Goal: Task Accomplishment & Management: Complete application form

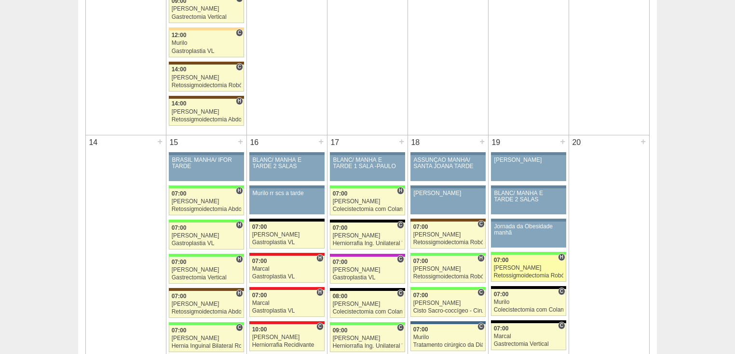
scroll to position [1041, 0]
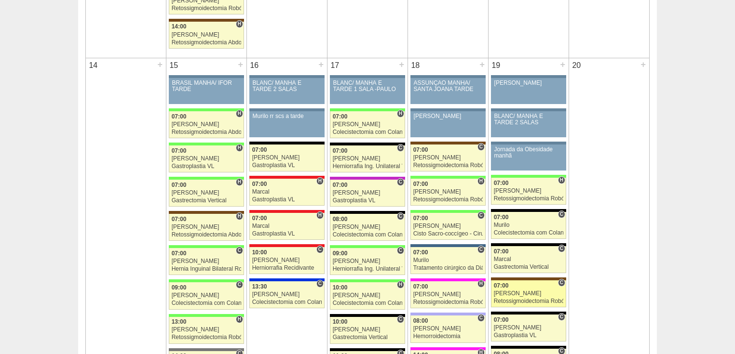
click at [509, 298] on div "Retossigmoidectomia Robótica" at bounding box center [529, 301] width 70 height 6
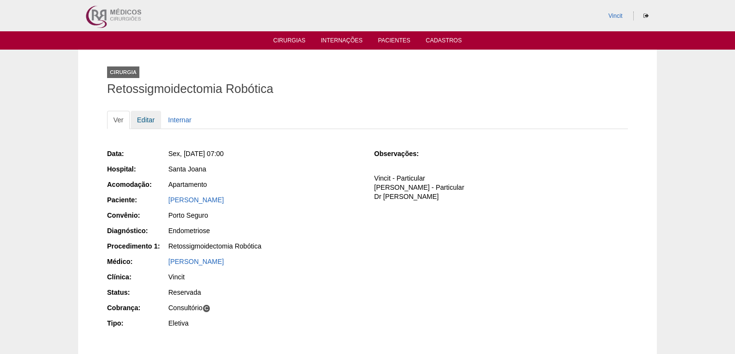
click at [147, 119] on link "Editar" at bounding box center [146, 120] width 30 height 18
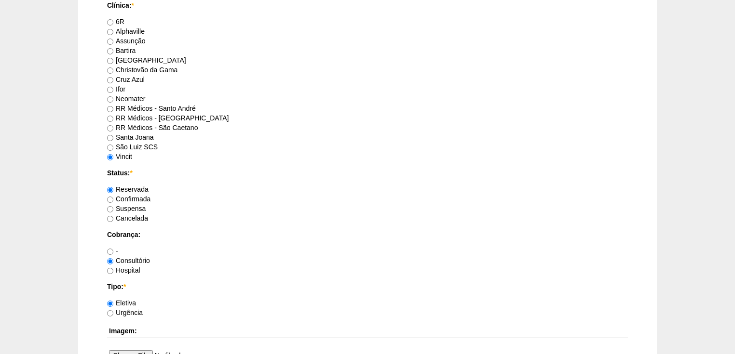
scroll to position [810, 0]
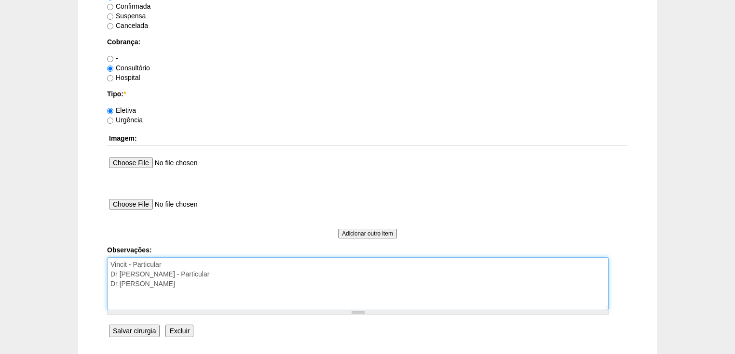
click at [177, 281] on textarea "Vincit - Particular Dr Rogers - Particular Dr Renato Panhoca" at bounding box center [357, 283] width 501 height 53
type textarea "Vincit - Particular Dr Rogers - Particular Dr Renato Panhoca autorizada!"
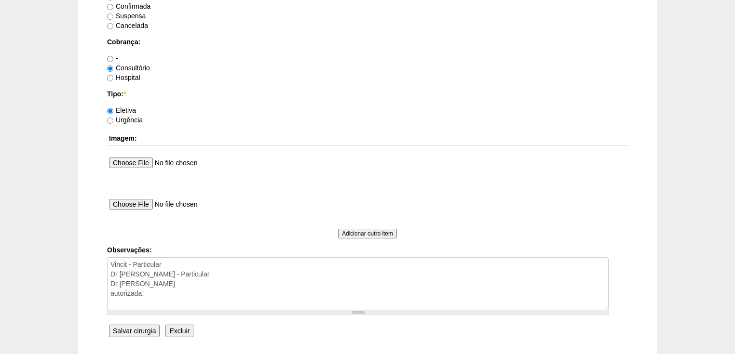
click at [133, 330] on input "Salvar cirurgia" at bounding box center [134, 331] width 51 height 13
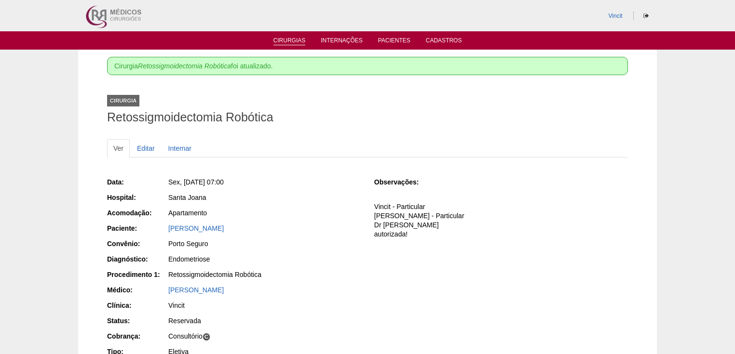
click at [283, 41] on link "Cirurgias" at bounding box center [289, 41] width 32 height 8
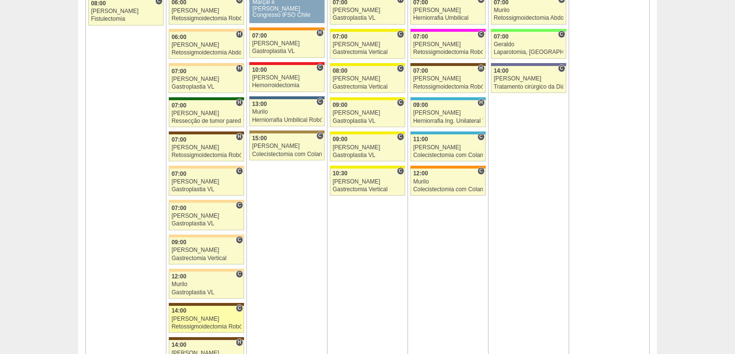
scroll to position [771, 0]
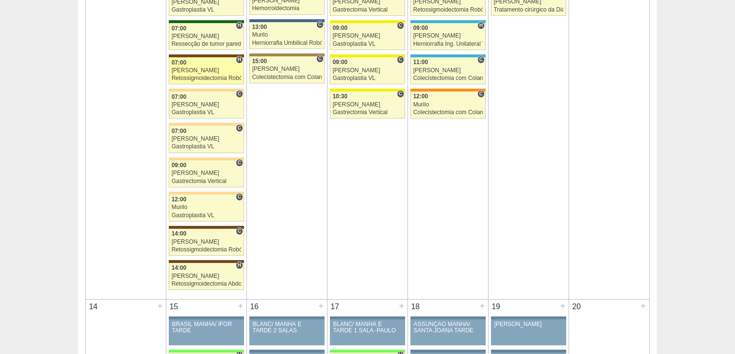
click at [184, 75] on div "Retossigmoidectomia Robótica" at bounding box center [207, 78] width 70 height 6
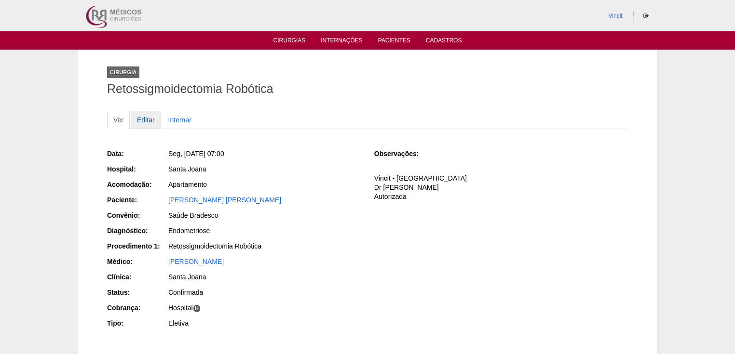
click at [150, 118] on link "Editar" at bounding box center [146, 120] width 30 height 18
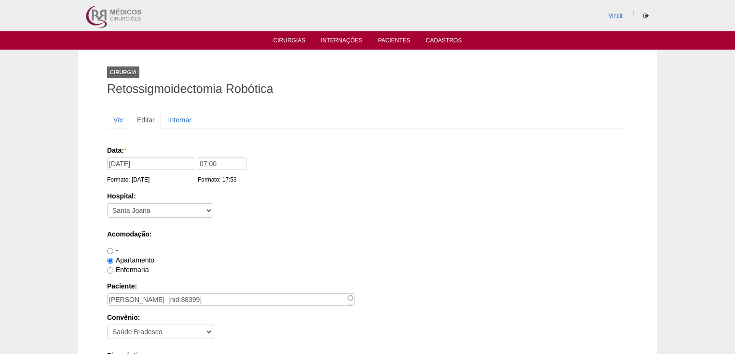
scroll to position [116, 0]
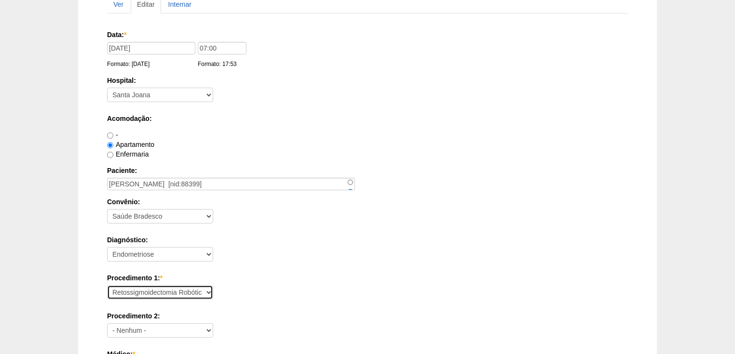
click at [153, 289] on select "Consultório Abscesso Hepático - Drenagem Abscesso perianal Amputação Abdômino P…" at bounding box center [160, 292] width 106 height 14
select select "4016"
click at [107, 285] on select "Consultório Abscesso Hepático - Drenagem Abscesso perianal Amputação Abdômino P…" at bounding box center [160, 292] width 106 height 14
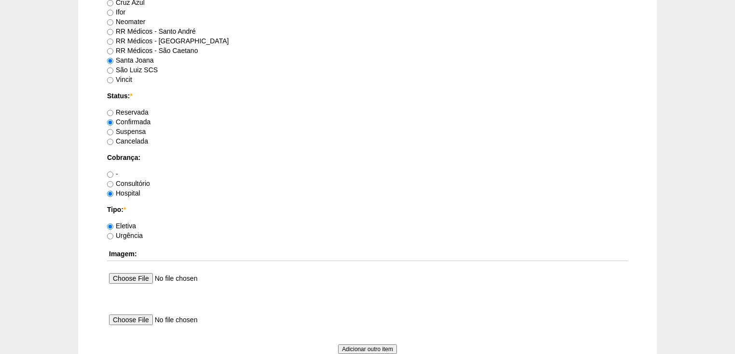
scroll to position [848, 0]
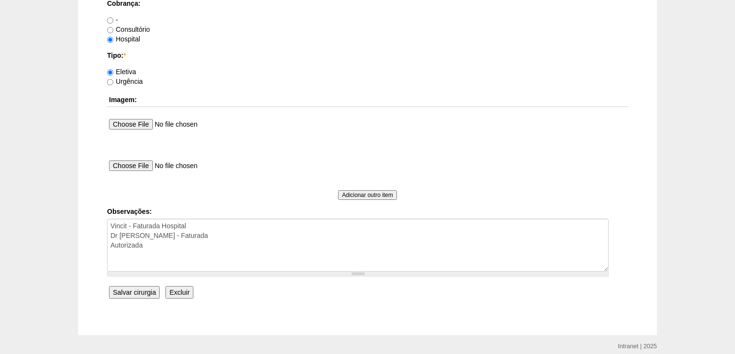
click at [134, 287] on input "Salvar cirurgia" at bounding box center [134, 292] width 51 height 13
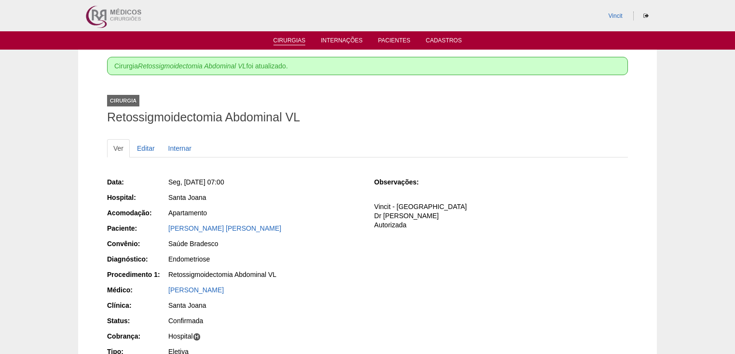
click at [283, 42] on link "Cirurgias" at bounding box center [289, 41] width 32 height 8
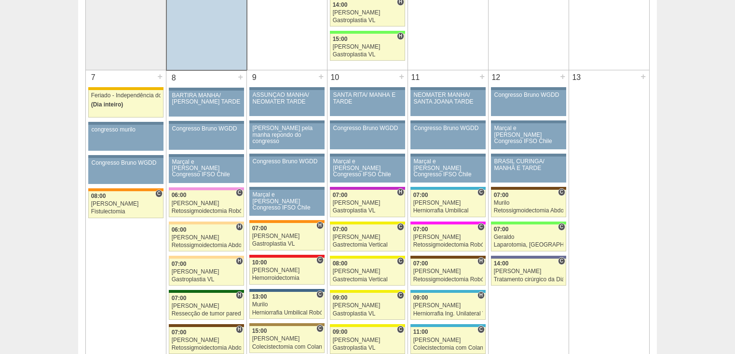
scroll to position [463, 0]
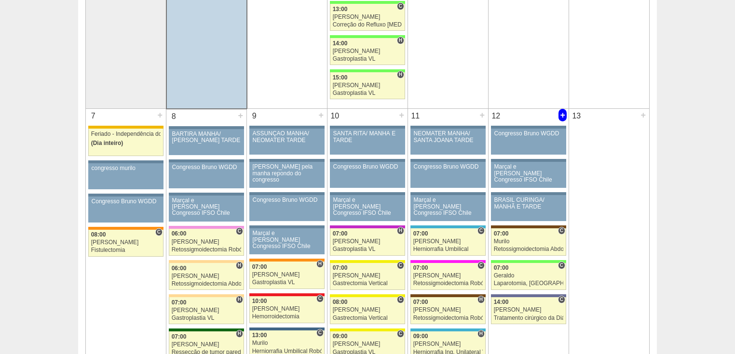
click at [562, 111] on div "+" at bounding box center [562, 115] width 8 height 13
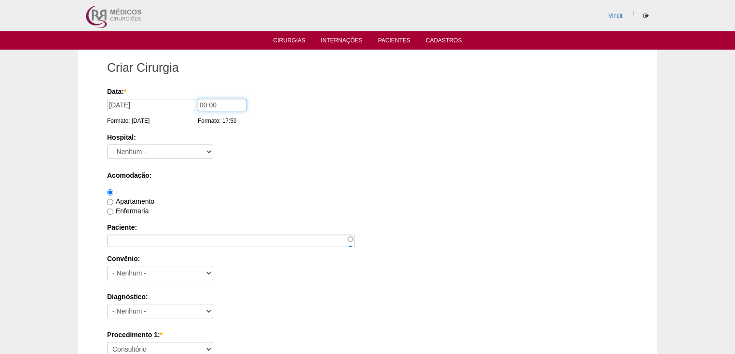
click at [204, 105] on input "00:00" at bounding box center [222, 105] width 49 height 13
click at [215, 103] on input "08:00" at bounding box center [222, 105] width 49 height 13
type input "08:30"
click at [190, 148] on select "- Nenhum - 9 de Julho Albert Einstein Alvorada América Assunção Bartira Benefic…" at bounding box center [160, 152] width 106 height 14
select select "15"
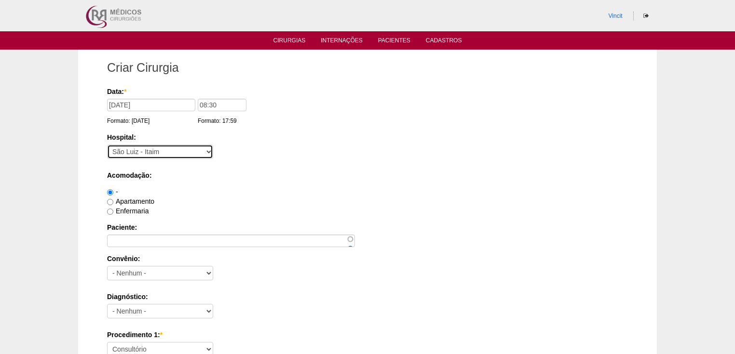
click at [107, 145] on select "- Nenhum - 9 de Julho Albert Einstein Alvorada América Assunção Bartira Benefic…" at bounding box center [160, 152] width 106 height 14
click at [109, 203] on input "Apartamento" at bounding box center [110, 202] width 6 height 6
radio input "true"
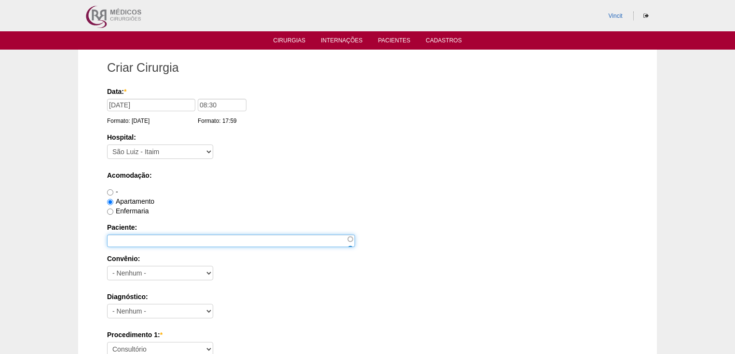
click at [116, 238] on input "Paciente:" at bounding box center [231, 241] width 248 height 13
type input "a"
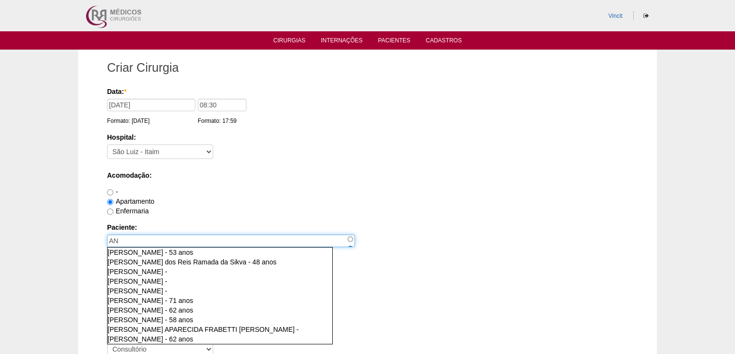
type input "A"
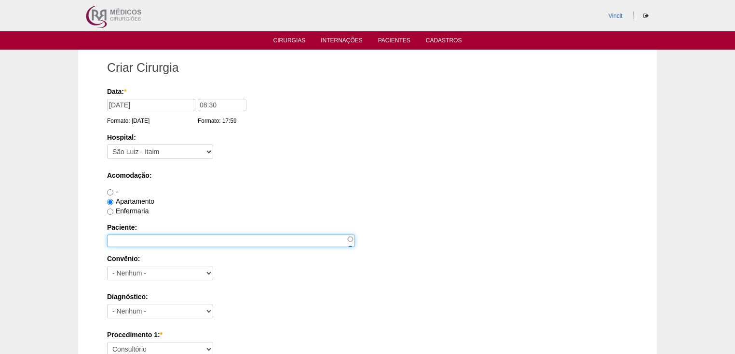
paste input "[PERSON_NAME]"
type input "[PERSON_NAME]"
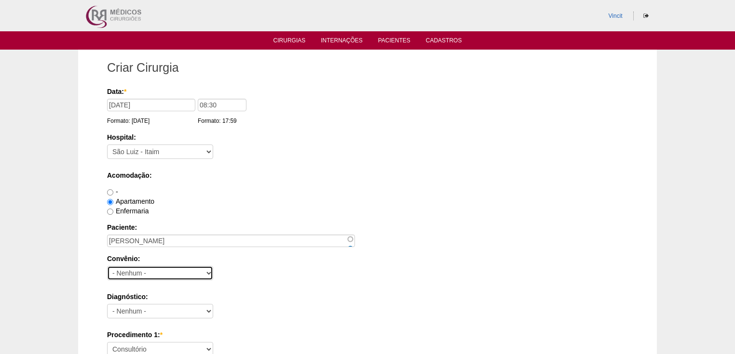
click at [160, 266] on select "- Nenhum - Abet Afresp Allianz Amil Blue Life Caasp Cabesp Caixa de Pensões Car…" at bounding box center [160, 273] width 106 height 14
select select "9803"
click at [107, 266] on select "- Nenhum - Abet Afresp Allianz Amil Blue Life Caasp Cabesp Caixa de Pensões Car…" at bounding box center [160, 273] width 106 height 14
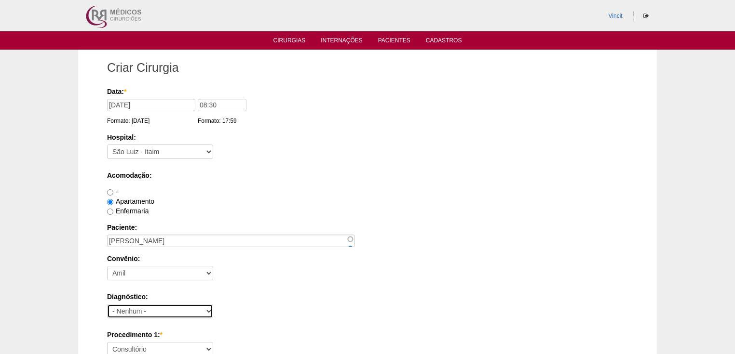
click at [165, 307] on select "- Nenhum - Abdome Agudo Abscesso Hepático Abscesso Perianal Abscesso Peritoneal…" at bounding box center [160, 311] width 106 height 14
click at [254, 307] on div "Diagnóstico: - Nenhum - Abdome Agudo Abscesso Hepático Abscesso Perianal Absces…" at bounding box center [367, 307] width 521 height 31
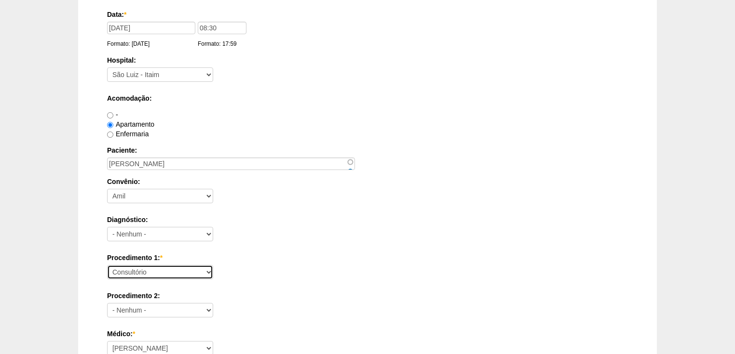
click at [156, 268] on select "Consultório Abscesso Hepático - Drenagem Abscesso perianal Amputação Abdômino P…" at bounding box center [160, 272] width 106 height 14
select select "3735"
click at [107, 265] on select "Consultório Abscesso Hepático - Drenagem Abscesso perianal Amputação Abdômino P…" at bounding box center [160, 272] width 106 height 14
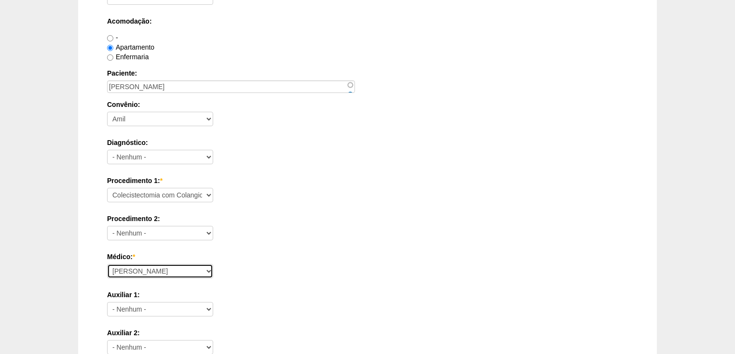
click at [149, 272] on select "Ana Paula Bruno Felipe Rossi Geraldo Igor Benevides Isabella Juliana Luiz Guilh…" at bounding box center [160, 271] width 106 height 14
select select "22"
click at [107, 264] on select "Ana Paula Bruno Felipe Rossi Geraldo Igor Benevides Isabella Juliana Luiz Guilh…" at bounding box center [160, 271] width 106 height 14
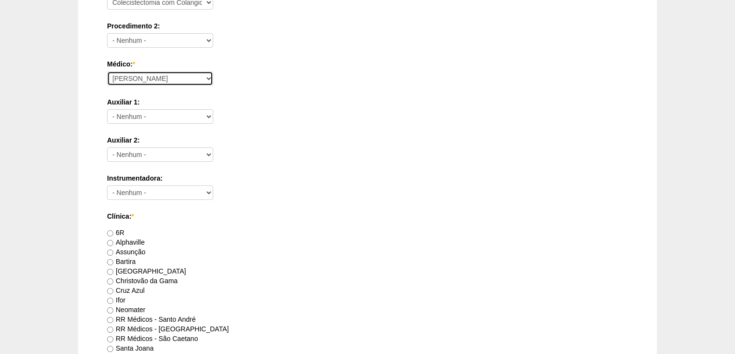
scroll to position [463, 0]
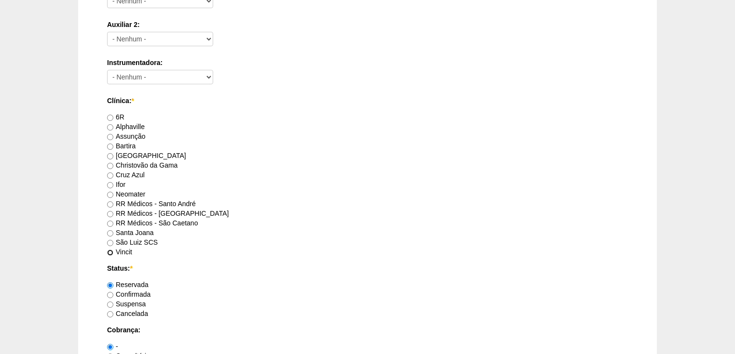
click at [111, 253] on input "Vincit" at bounding box center [110, 253] width 6 height 6
radio input "true"
click at [108, 293] on input "Confirmada" at bounding box center [110, 295] width 6 height 6
radio input "true"
click at [109, 285] on input "Reservada" at bounding box center [110, 285] width 6 height 6
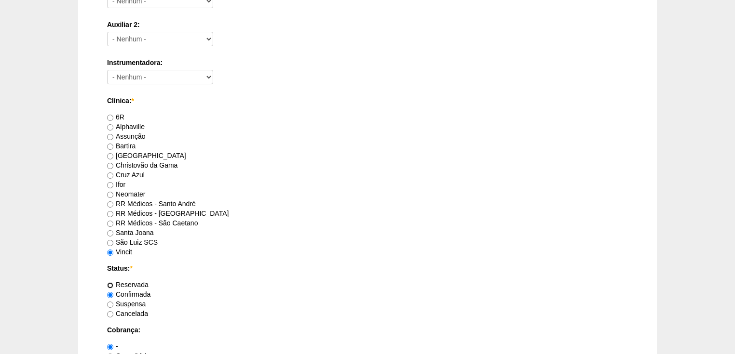
radio input "true"
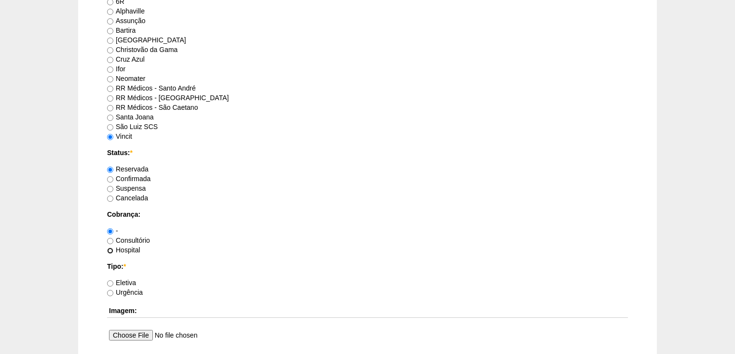
click at [110, 250] on input "Hospital" at bounding box center [110, 251] width 6 height 6
radio input "true"
click at [109, 239] on input "Consultório" at bounding box center [110, 241] width 6 height 6
radio input "true"
click at [111, 281] on input "Eletiva" at bounding box center [110, 284] width 6 height 6
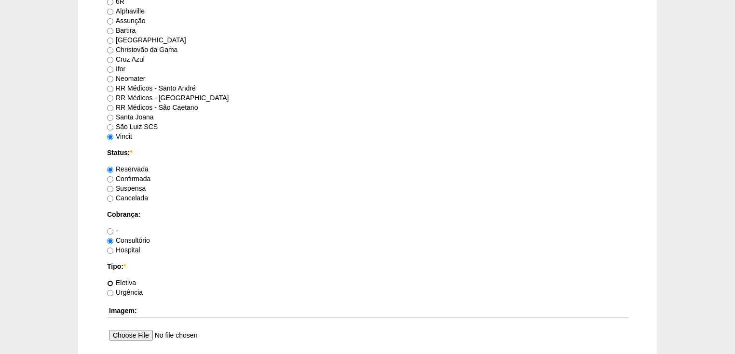
radio input "true"
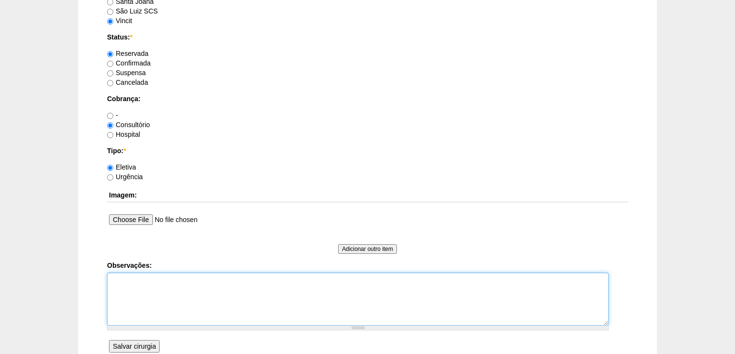
click at [117, 285] on textarea "Observações:" at bounding box center [357, 299] width 501 height 53
type textarea "v"
type textarea "Vincit - Particular Anestesia Dr Fabio"
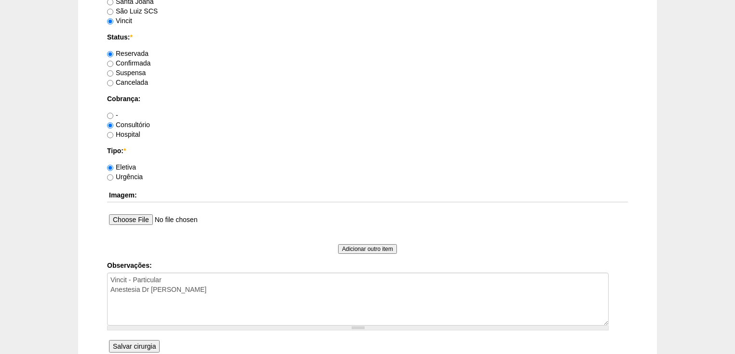
click at [139, 345] on input "Salvar cirurgia" at bounding box center [134, 346] width 51 height 13
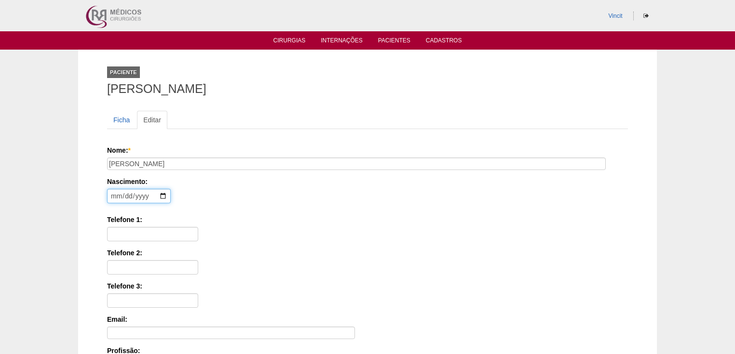
click at [115, 194] on input "date" at bounding box center [139, 196] width 64 height 14
type input "[DATE]"
click at [128, 231] on input "Telefone 1:" at bounding box center [152, 234] width 91 height 14
paste input "[PHONE_NUMBER]"
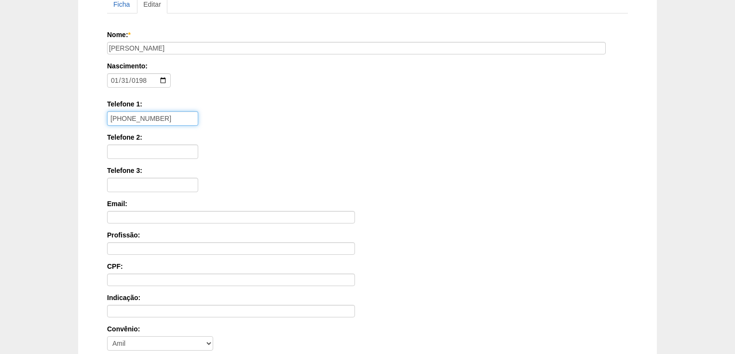
scroll to position [231, 0]
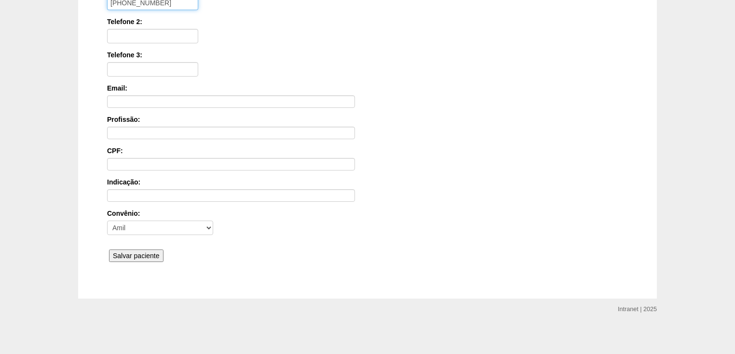
type input "[PHONE_NUMBER]"
click at [122, 255] on input "Salvar paciente" at bounding box center [136, 256] width 54 height 13
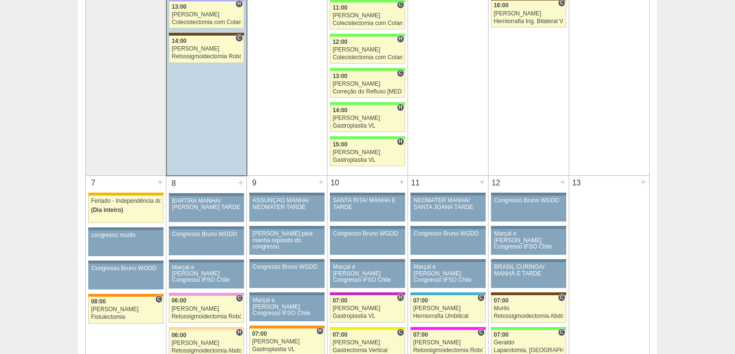
scroll to position [154, 0]
